Goal: Task Accomplishment & Management: Use online tool/utility

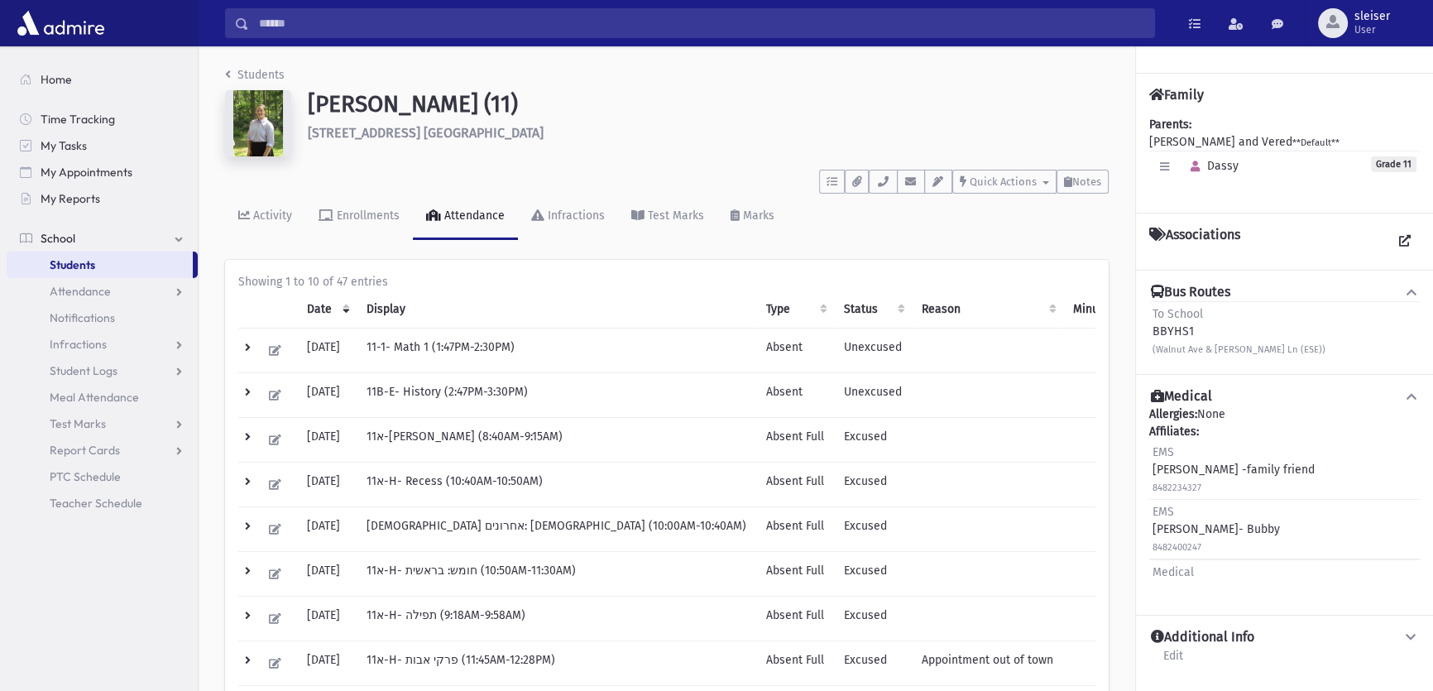
click at [55, 261] on span "Students" at bounding box center [73, 264] width 46 height 15
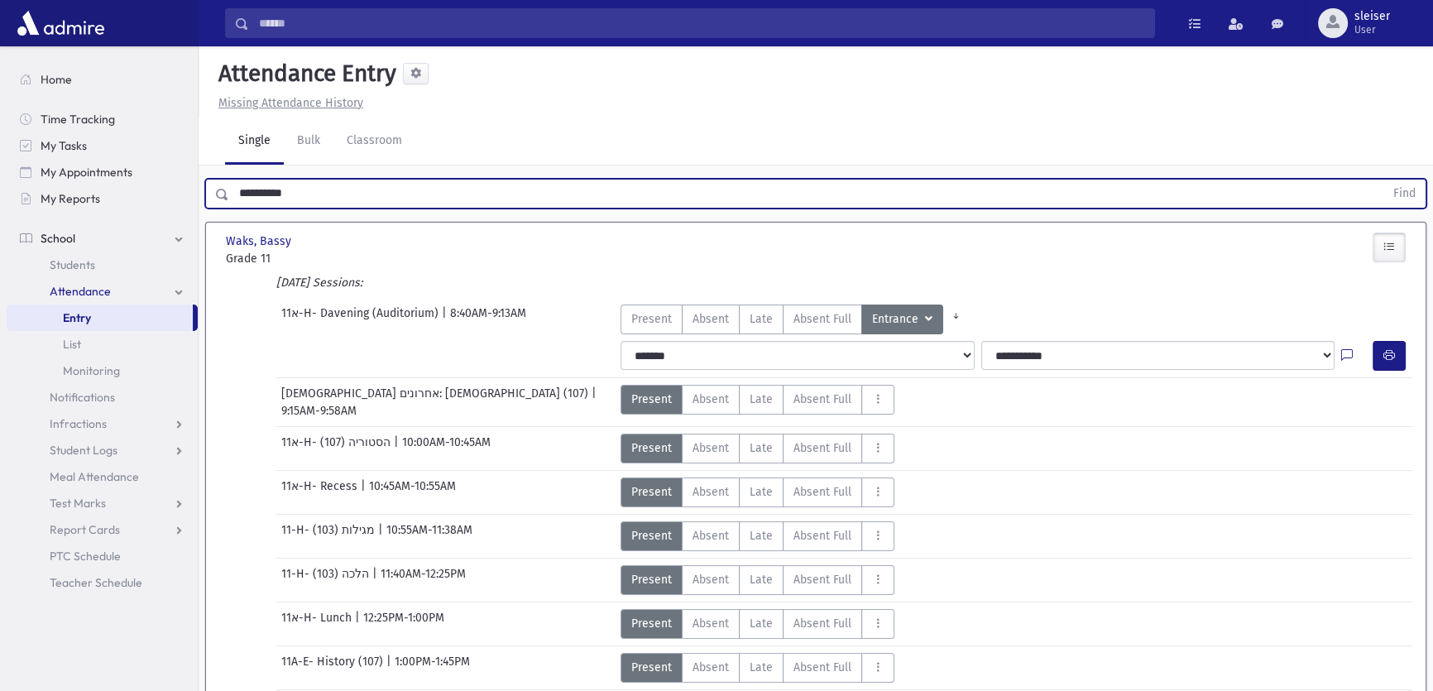
click at [1383, 180] on button "Find" at bounding box center [1404, 194] width 42 height 28
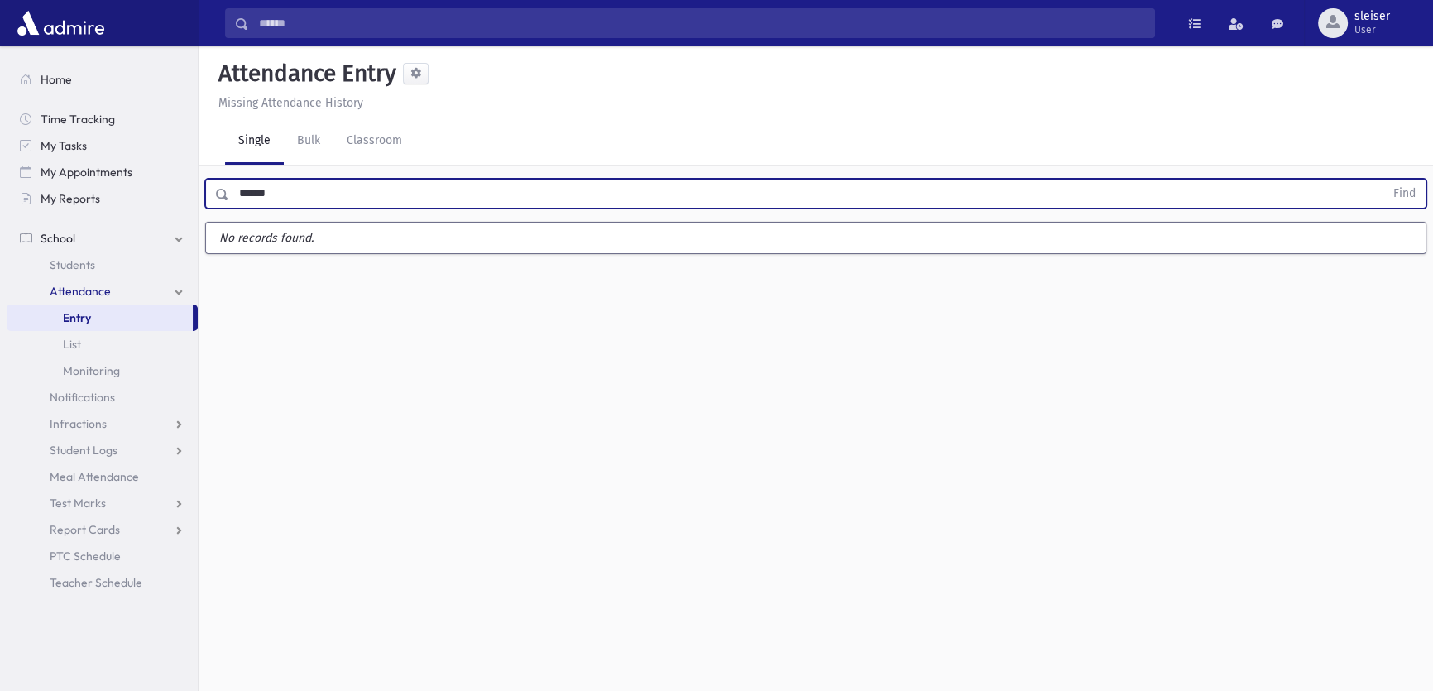
click at [1383, 180] on button "Find" at bounding box center [1404, 194] width 42 height 28
type input "*"
click at [1383, 180] on button "Find" at bounding box center [1404, 194] width 42 height 28
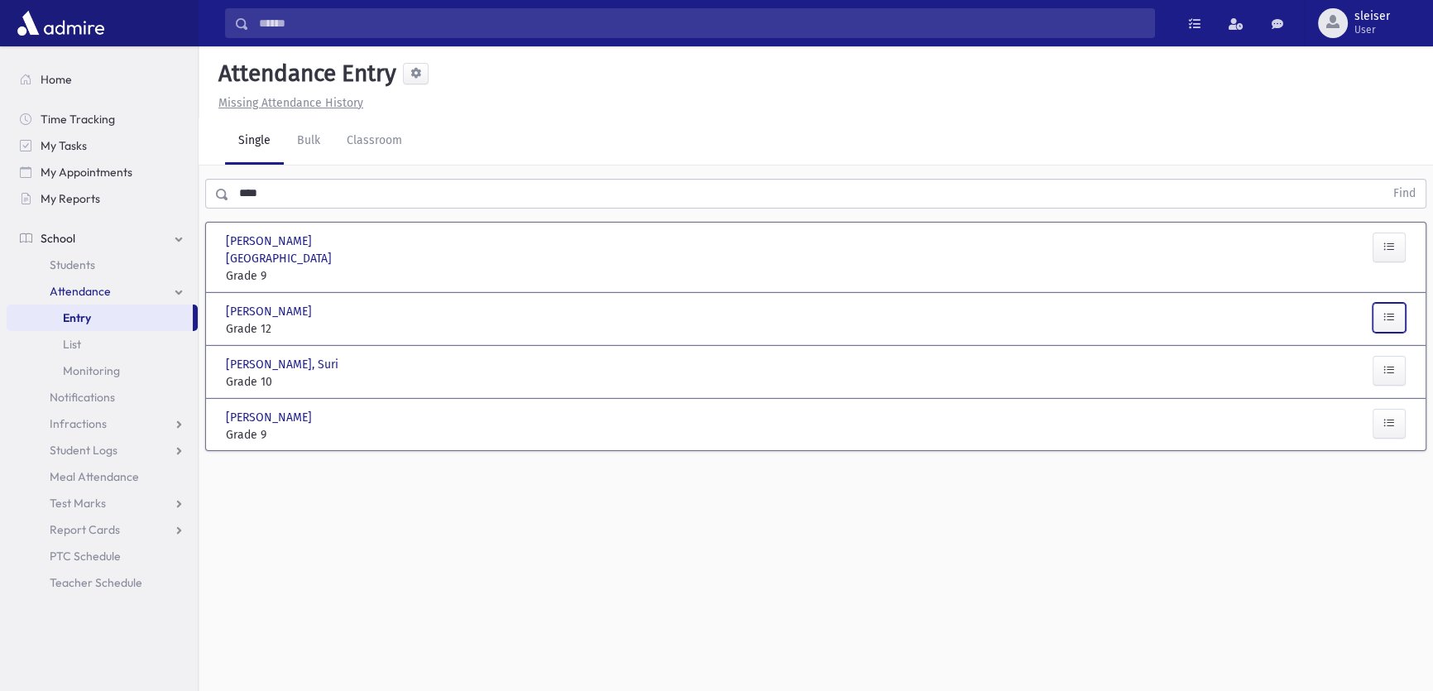
click at [1379, 303] on button "button" at bounding box center [1389, 318] width 33 height 30
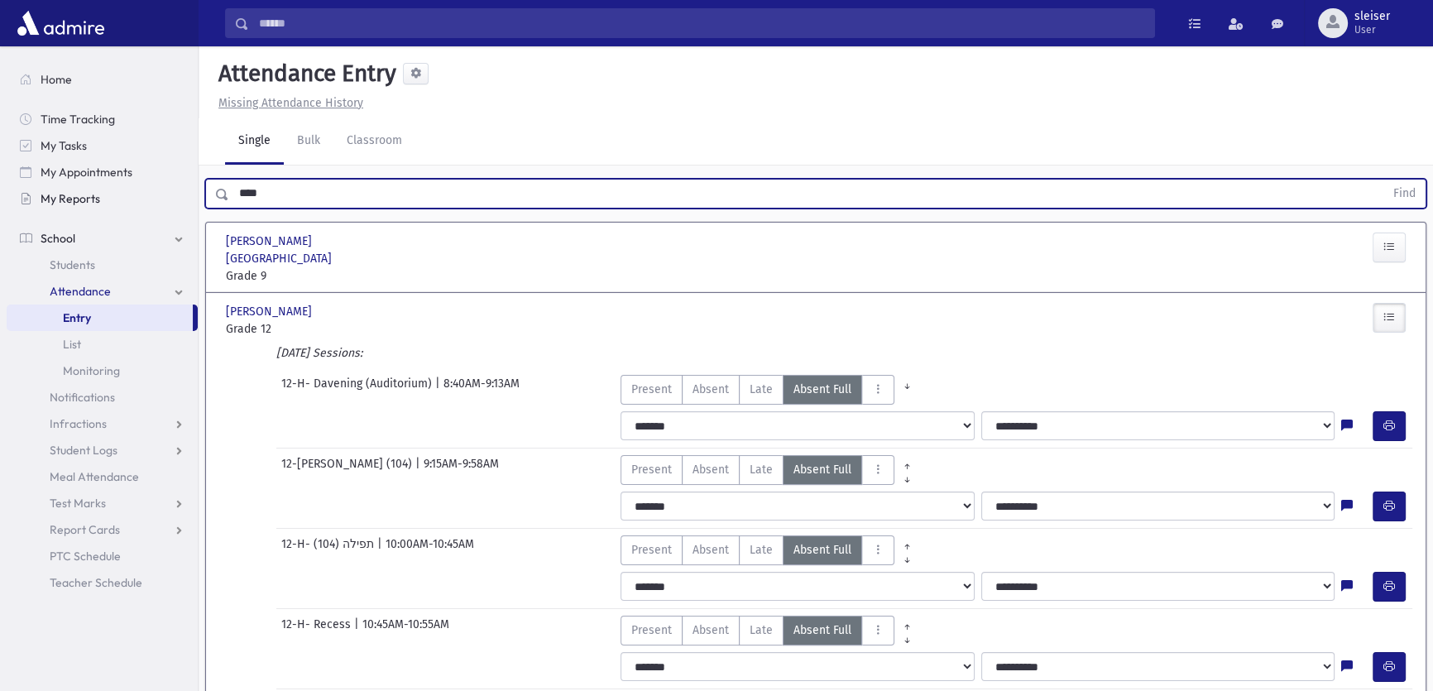
drag, startPoint x: 208, startPoint y: 189, endPoint x: 193, endPoint y: 196, distance: 16.3
type input "*******"
click at [1383, 180] on button "Find" at bounding box center [1404, 194] width 42 height 28
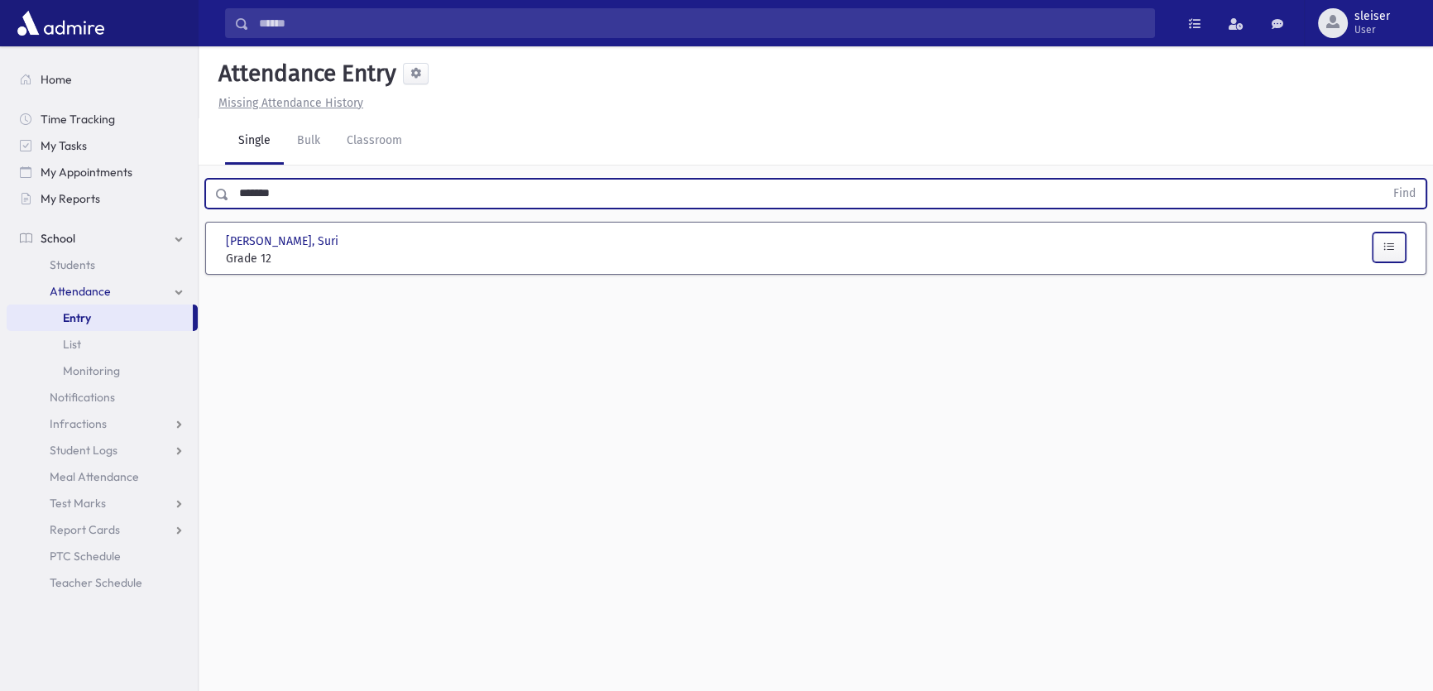
click at [1393, 244] on icon "button" at bounding box center [1389, 247] width 12 height 14
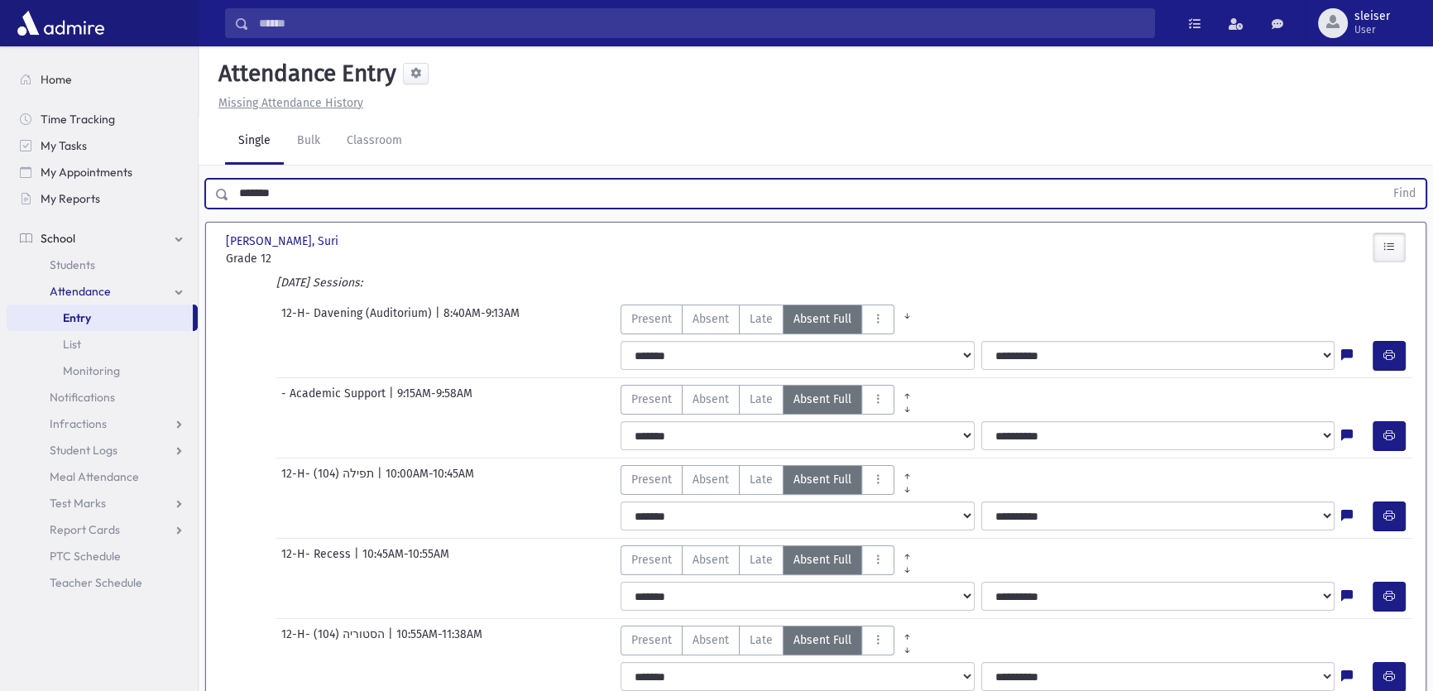
drag, startPoint x: 240, startPoint y: 224, endPoint x: 232, endPoint y: 218, distance: 10.6
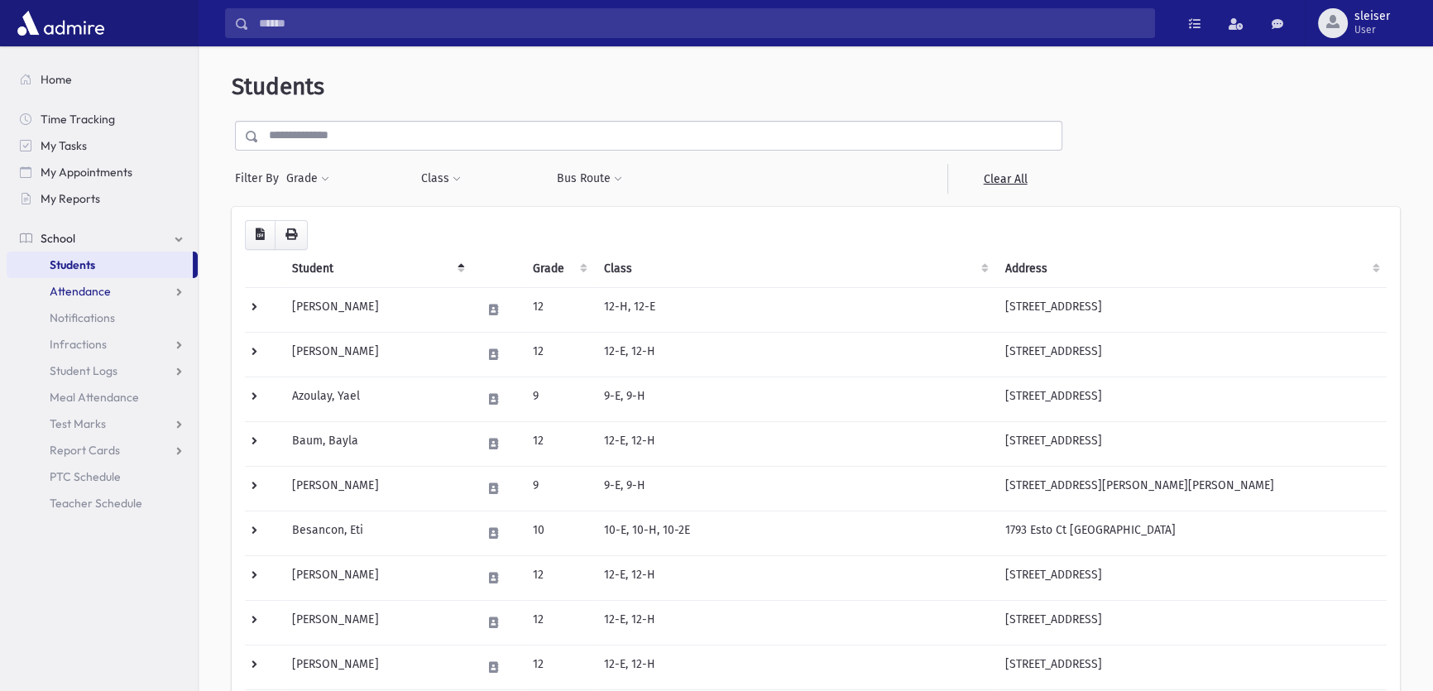
click at [82, 290] on span "Attendance" at bounding box center [80, 291] width 61 height 15
click at [82, 323] on span "Entry" at bounding box center [77, 317] width 28 height 15
